Goal: Check status: Check status

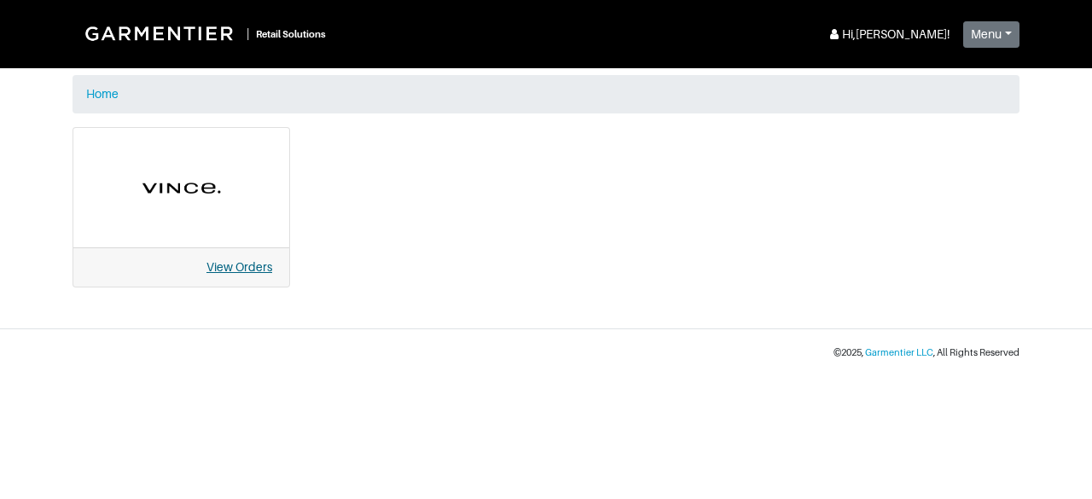
click at [247, 270] on link "View Orders" at bounding box center [239, 267] width 66 height 14
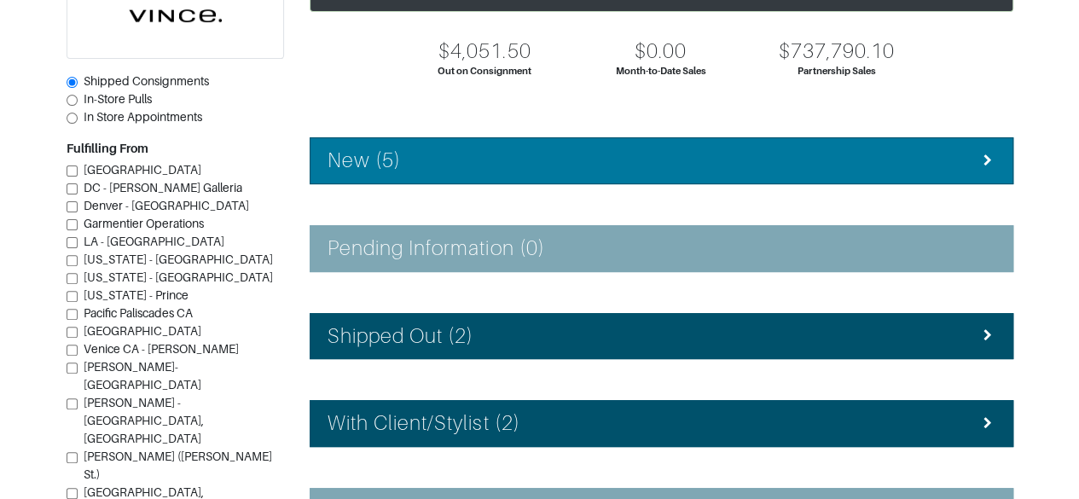
scroll to position [160, 0]
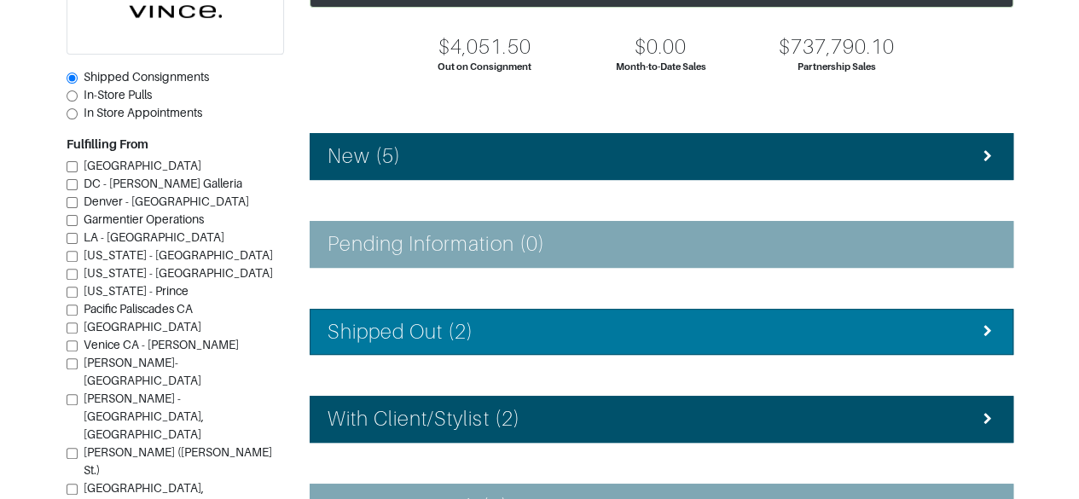
click at [618, 350] on li "Shipped Out (2)" at bounding box center [662, 332] width 704 height 47
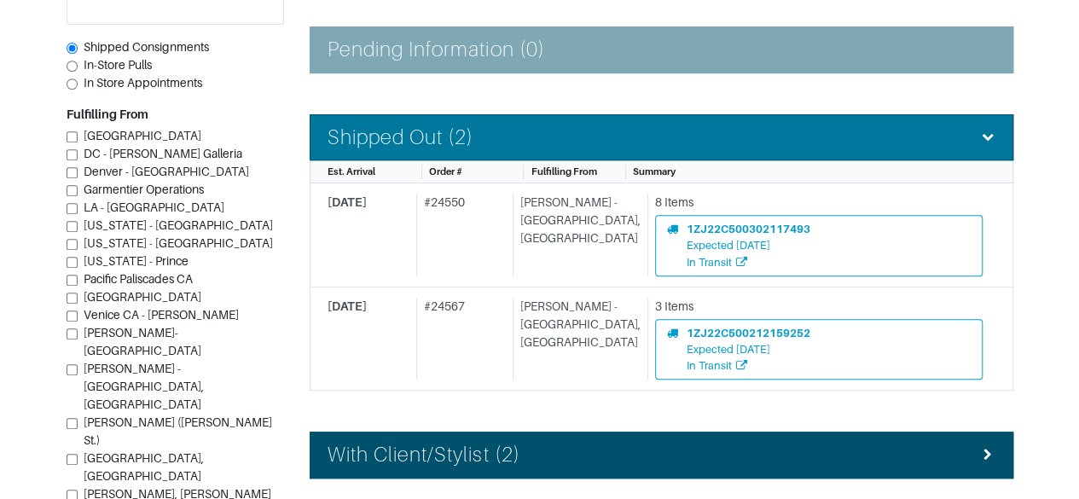
scroll to position [473, 0]
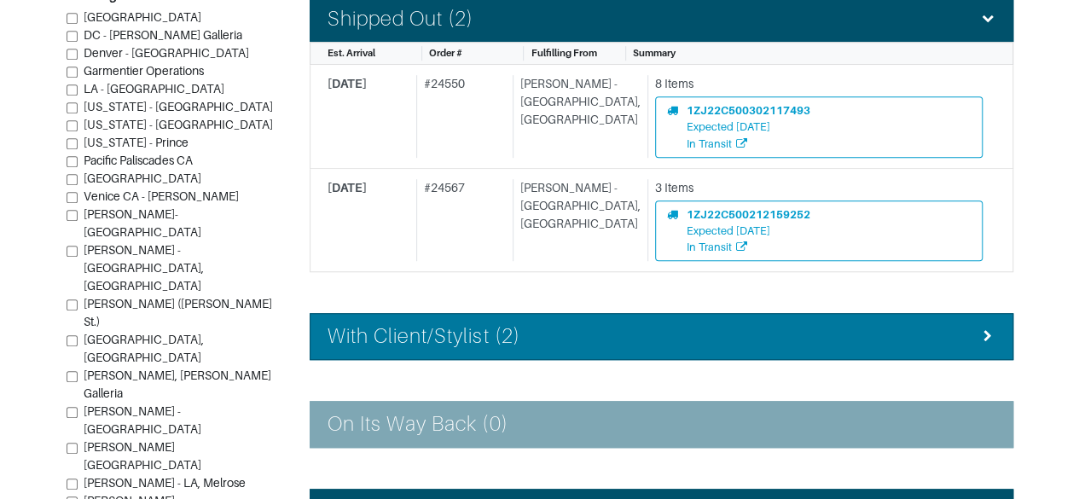
click at [926, 335] on div "With Client/Stylist (2)" at bounding box center [662, 336] width 668 height 25
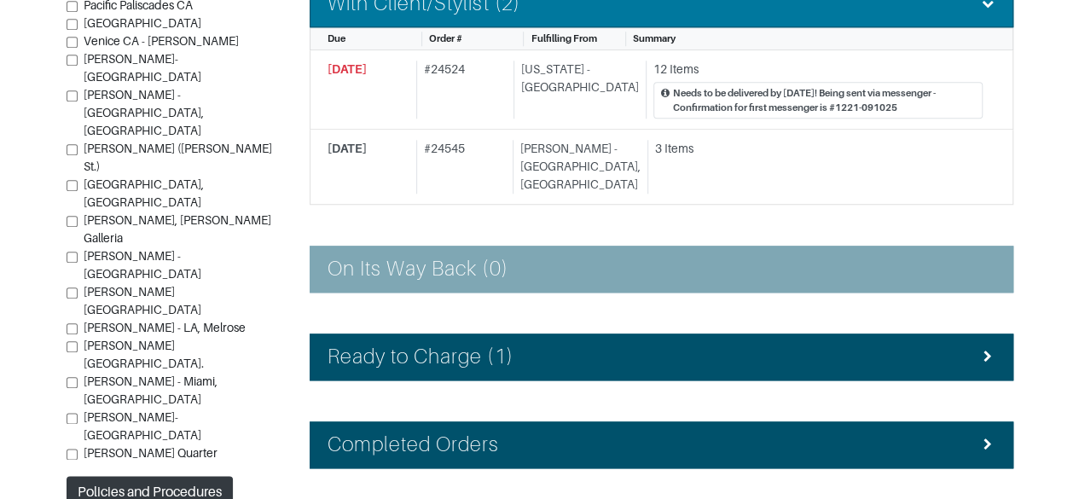
scroll to position [855, 0]
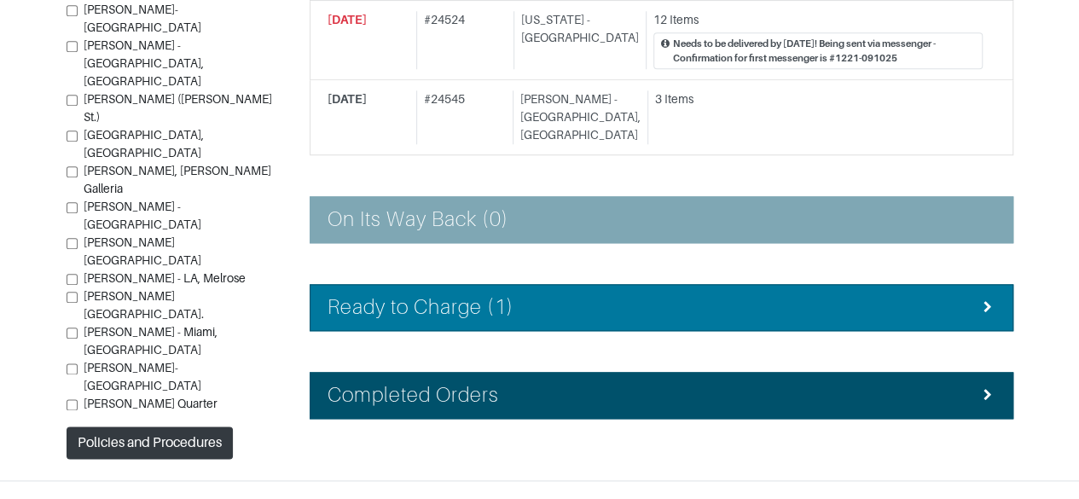
click at [920, 295] on div "Ready to Charge (1)" at bounding box center [662, 307] width 668 height 25
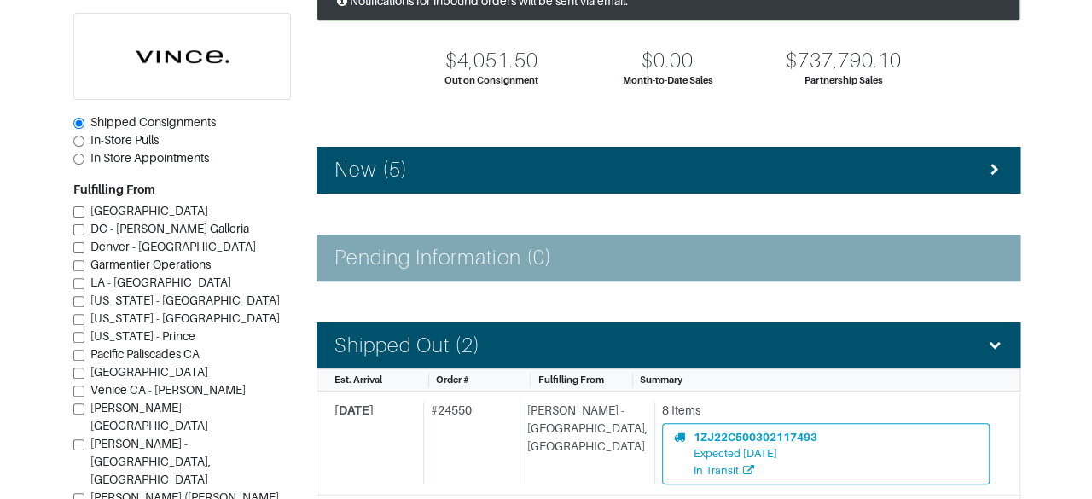
scroll to position [145, 0]
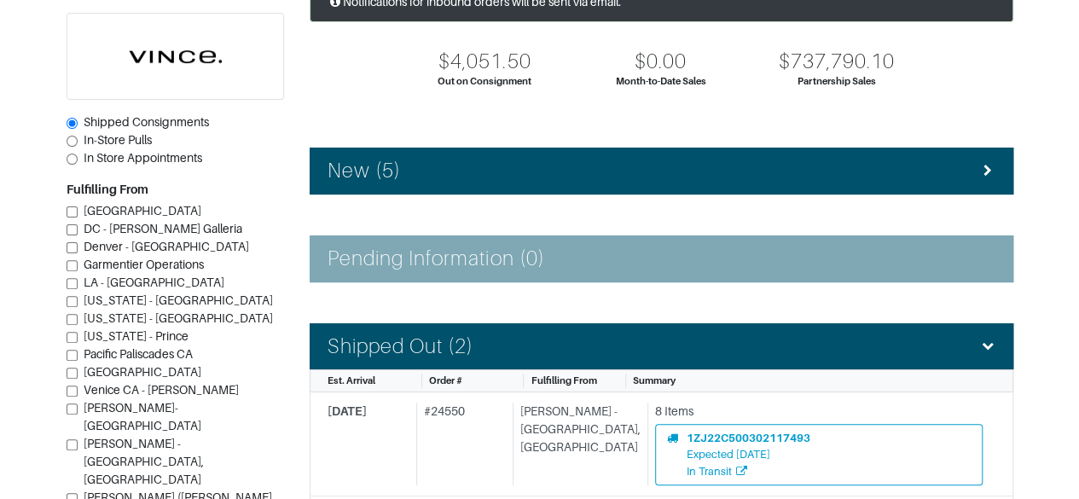
click at [980, 172] on icon at bounding box center [987, 171] width 15 height 12
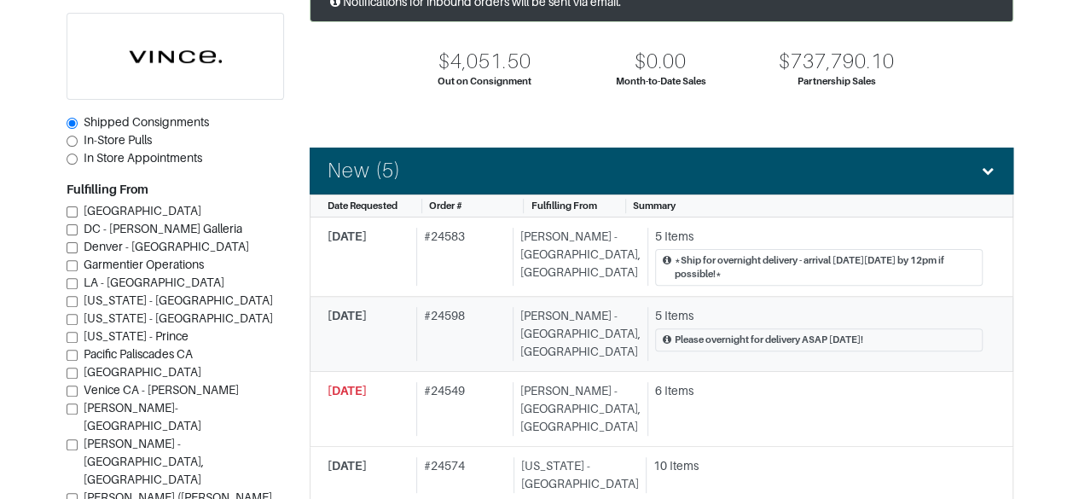
click at [914, 328] on div "Please overnight for delivery ASAP Friday!" at bounding box center [819, 339] width 328 height 23
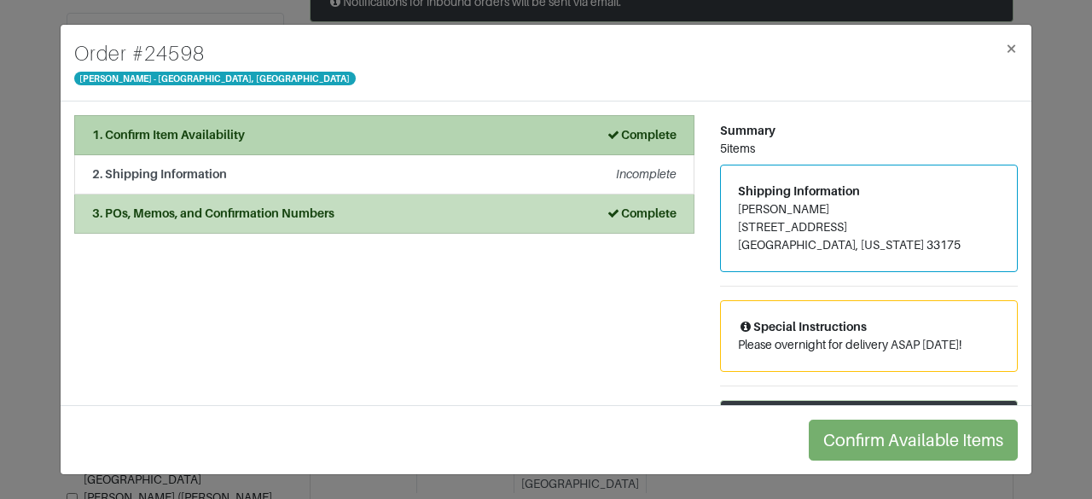
click at [416, 126] on div "1. Confirm Item Availability Complete" at bounding box center [384, 135] width 584 height 18
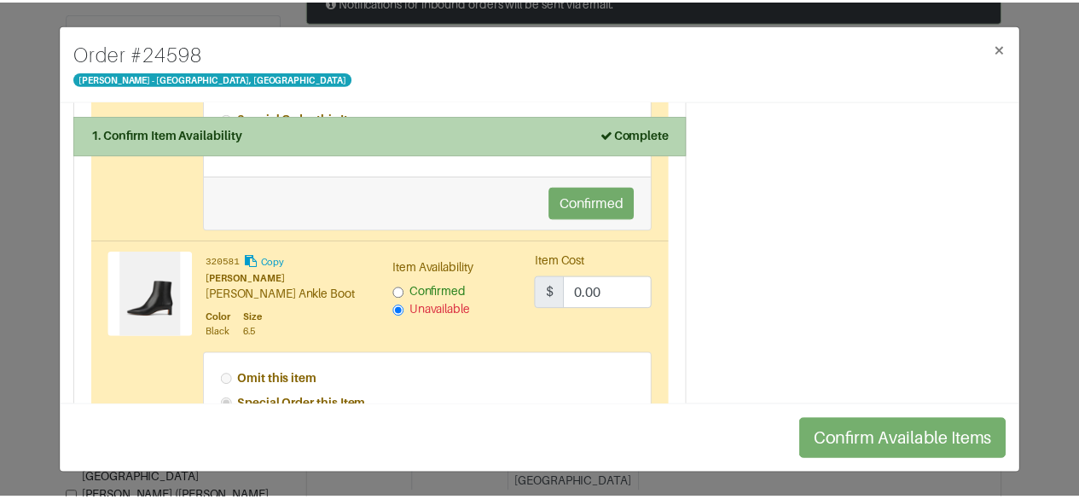
scroll to position [844, 0]
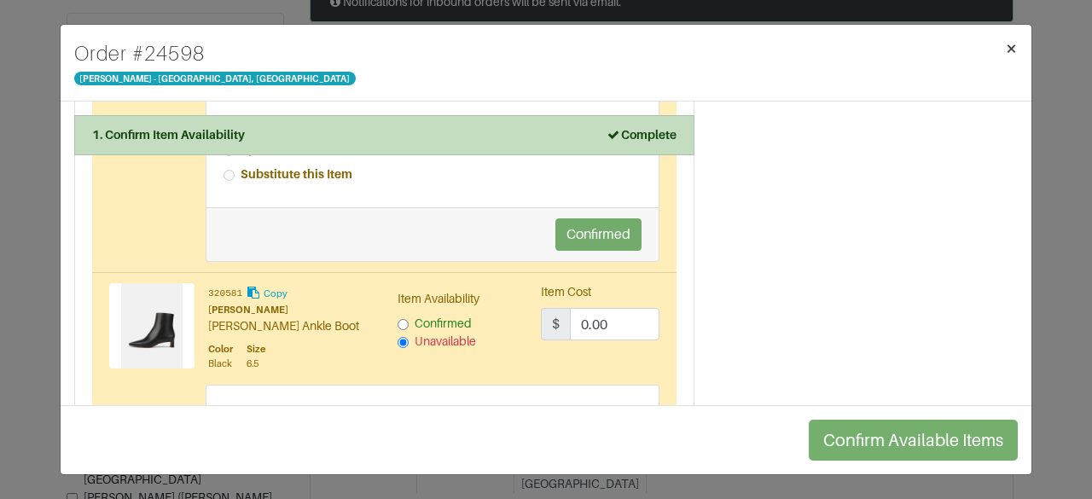
click at [1010, 56] on span "×" at bounding box center [1011, 48] width 13 height 23
